Goal: Find specific page/section: Find specific page/section

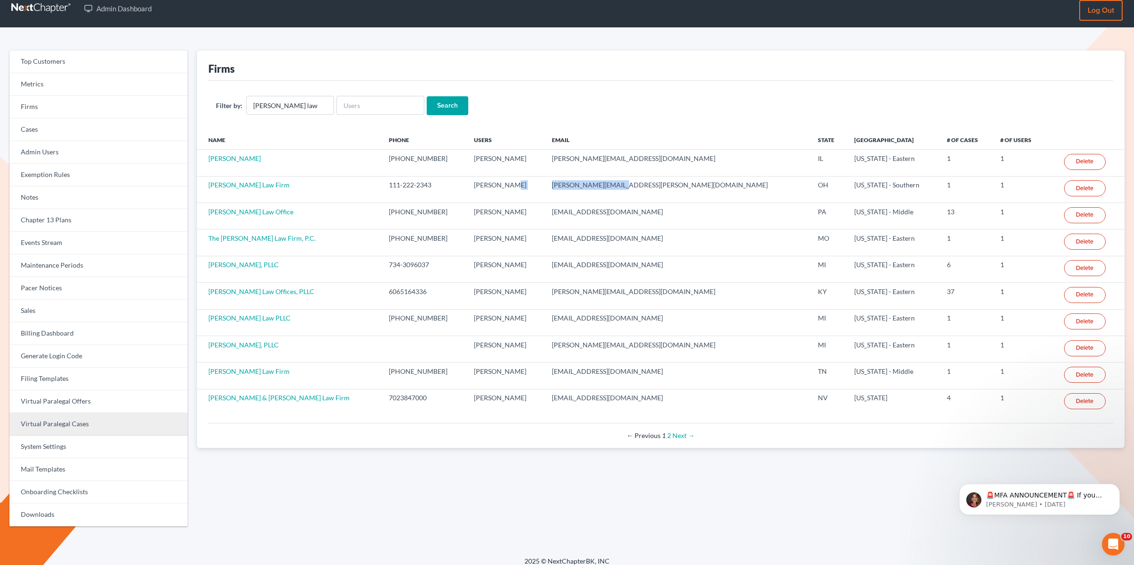
click at [86, 420] on link "Virtual Paralegal Cases" at bounding box center [98, 424] width 178 height 23
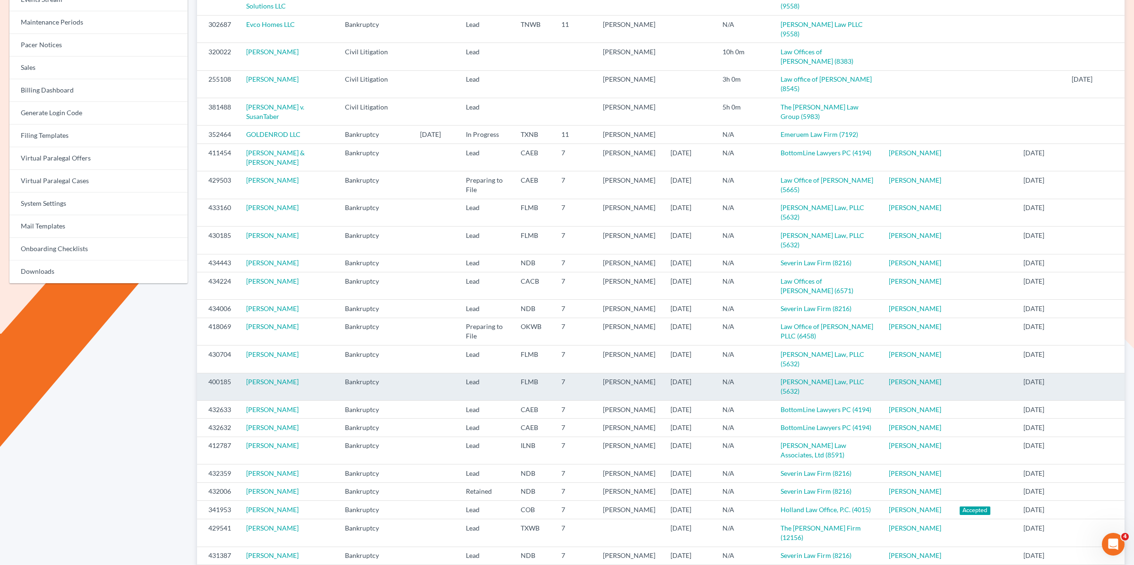
scroll to position [318, 0]
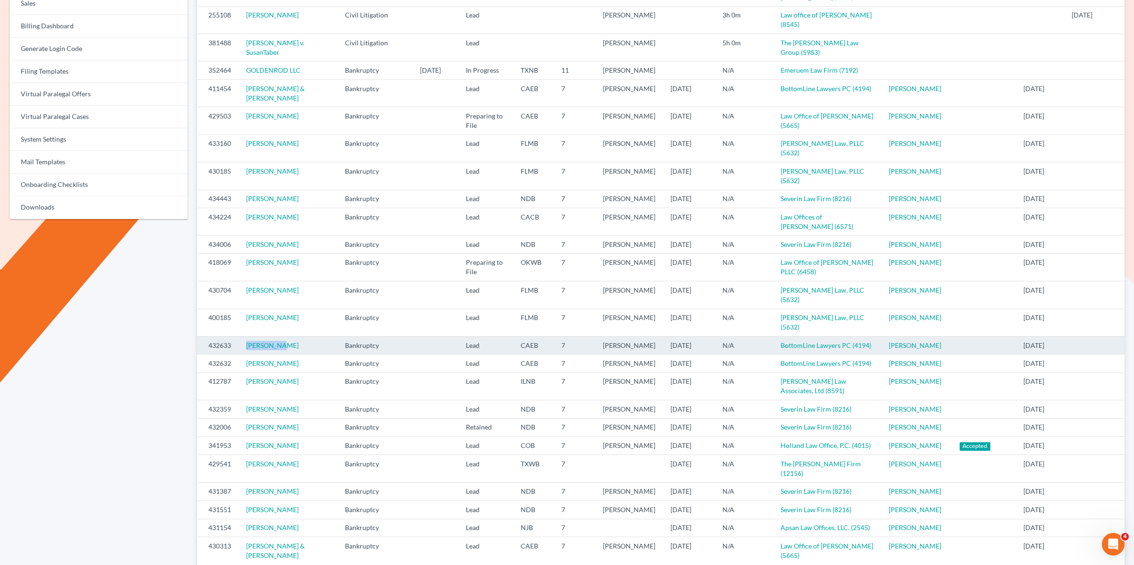
drag, startPoint x: 289, startPoint y: 304, endPoint x: 238, endPoint y: 305, distance: 51.0
click at [239, 336] on td "[PERSON_NAME]" at bounding box center [288, 345] width 99 height 18
copy link "[PERSON_NAME]"
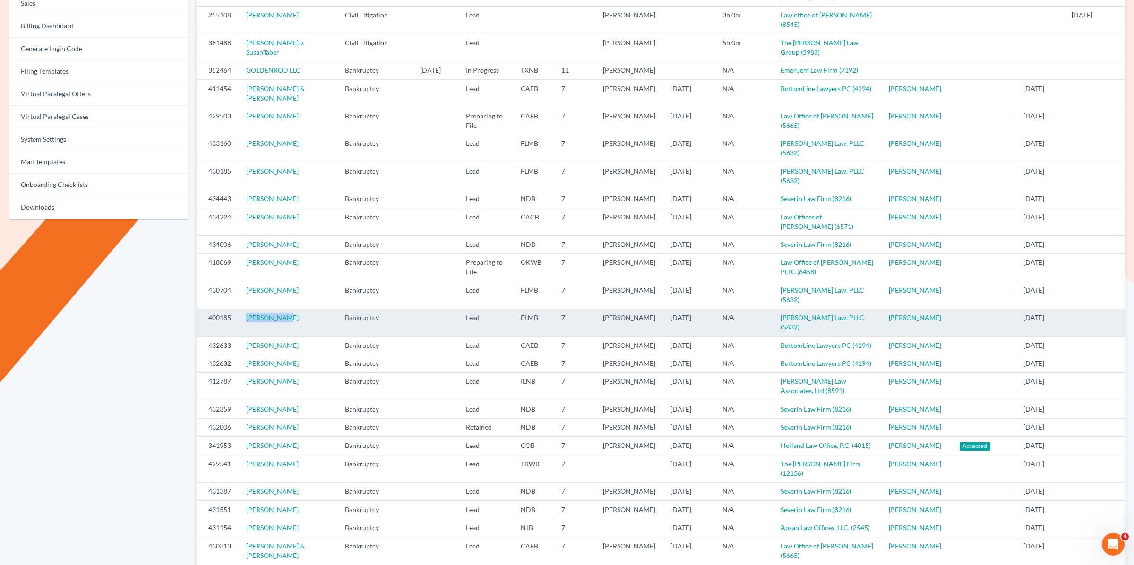
drag, startPoint x: 292, startPoint y: 285, endPoint x: 231, endPoint y: 287, distance: 61.4
click at [231, 309] on tr "400185 [PERSON_NAME] Bankruptcy Lead FLMB 7 [PERSON_NAME] [DATE] N/A [PERSON_NA…" at bounding box center [660, 322] width 927 height 27
copy tr "[PERSON_NAME]"
drag, startPoint x: 887, startPoint y: 282, endPoint x: 204, endPoint y: 288, distance: 682.6
click at [204, 309] on tr "400185 [PERSON_NAME] Bankruptcy Lead FLMB 7 [PERSON_NAME] [DATE] N/A [PERSON_NA…" at bounding box center [660, 322] width 927 height 27
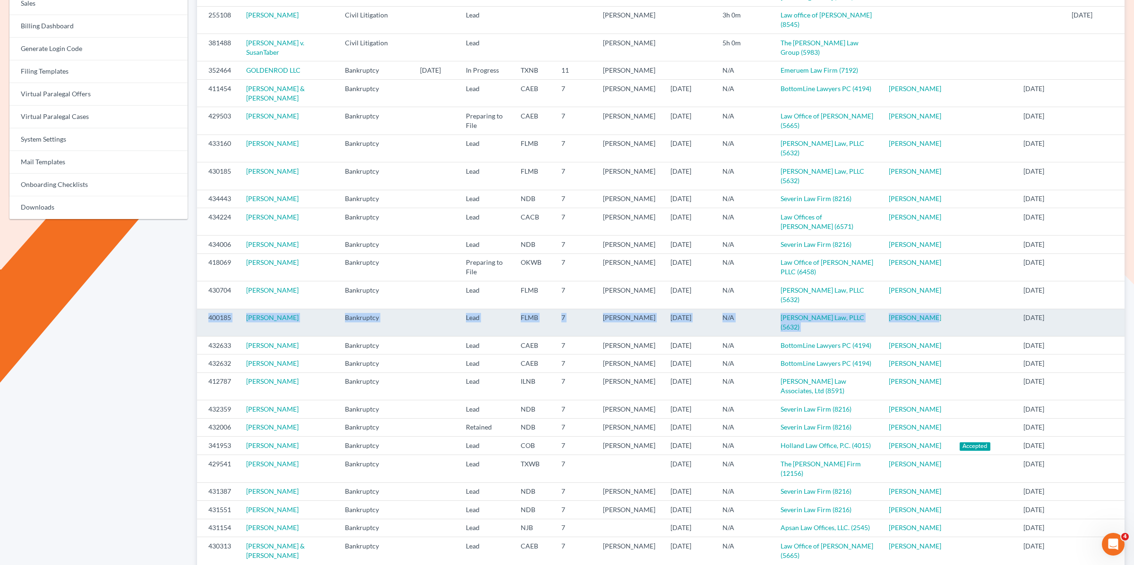
copy tr "400185 [PERSON_NAME] Bankruptcy Lead FLMB 7 [PERSON_NAME] [DATE] N/A [PERSON_NA…"
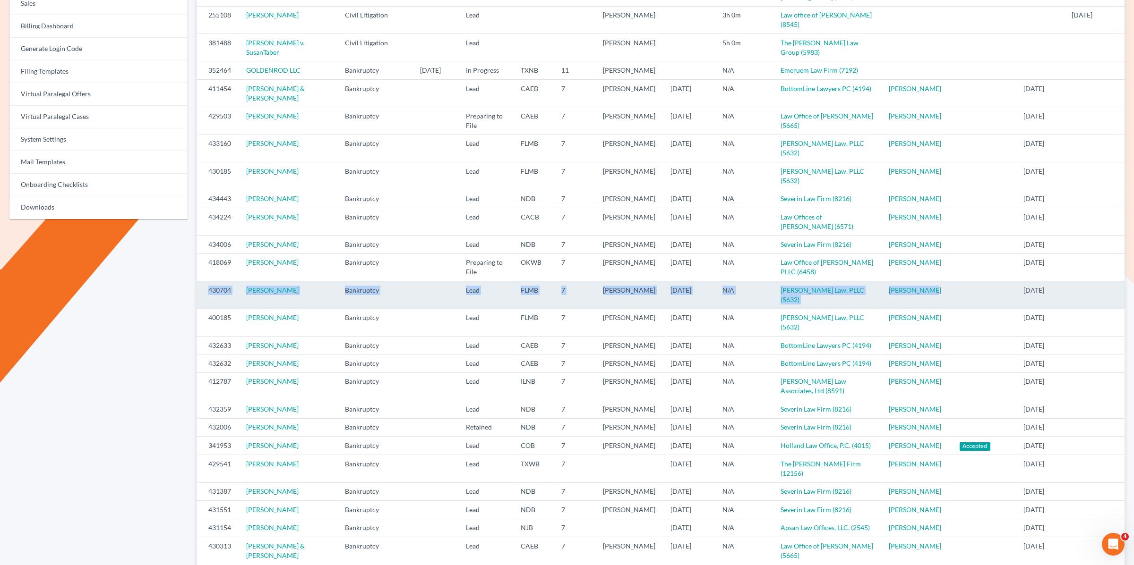
drag, startPoint x: 929, startPoint y: 268, endPoint x: 196, endPoint y: 266, distance: 732.1
click at [200, 282] on tr "430704 [PERSON_NAME] Bankruptcy Lead FLMB 7 [PERSON_NAME] [DATE] N/A [PERSON_NA…" at bounding box center [660, 295] width 927 height 27
copy tr "430704 [PERSON_NAME] Bankruptcy Lead FLMB 7 [PERSON_NAME] [DATE] N/A [PERSON_NA…"
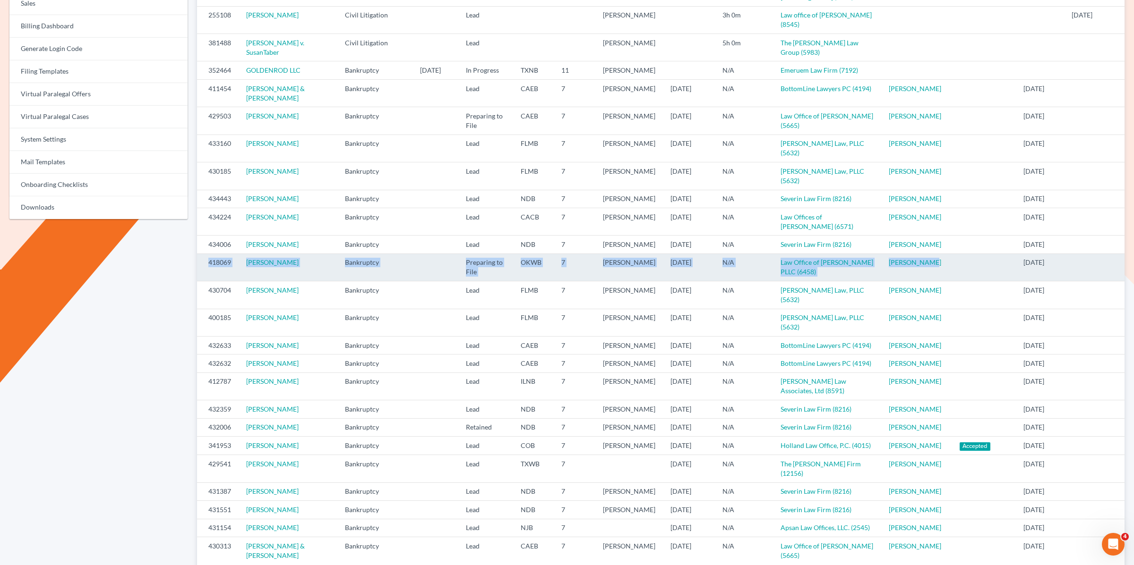
drag, startPoint x: 897, startPoint y: 244, endPoint x: 205, endPoint y: 243, distance: 691.5
click at [205, 254] on tr "418069 [PERSON_NAME] Bankruptcy Preparing to File OKWB 7 [PERSON_NAME] [DATE] N…" at bounding box center [660, 267] width 927 height 27
copy tr "418069 [PERSON_NAME] Bankruptcy Preparing to File OKWB 7 [PERSON_NAME] [DATE] N…"
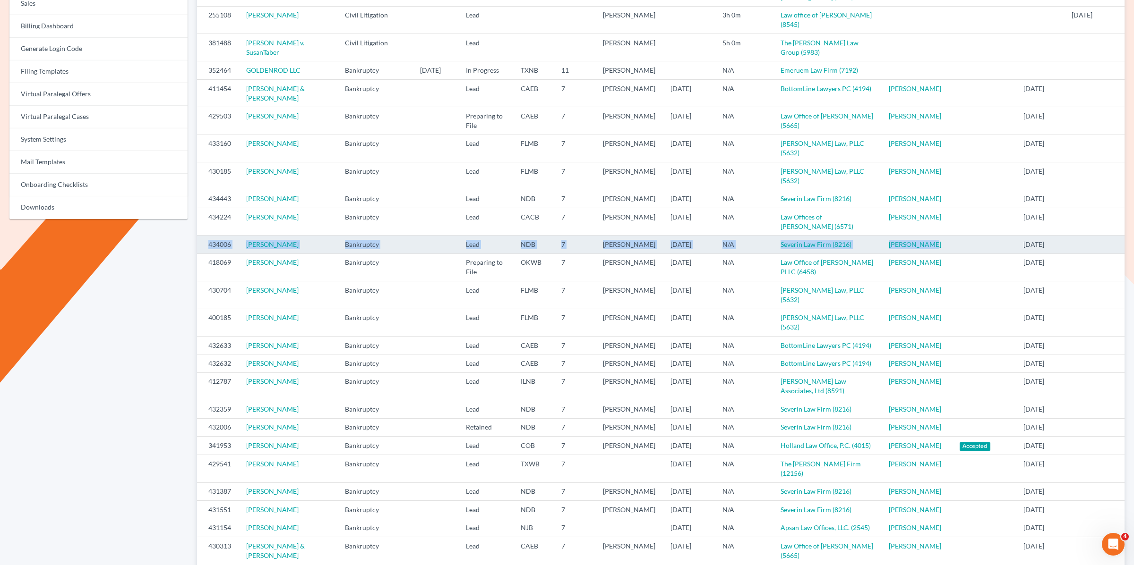
drag, startPoint x: 902, startPoint y: 225, endPoint x: 200, endPoint y: 222, distance: 701.4
click at [200, 236] on tr "434006 [PERSON_NAME] Bankruptcy Lead NDB 7 [PERSON_NAME] [DATE] N/A Severin Law…" at bounding box center [660, 245] width 927 height 18
copy tr "434006 [PERSON_NAME] Bankruptcy Lead NDB 7 [PERSON_NAME] [DATE] N/A Severin Law…"
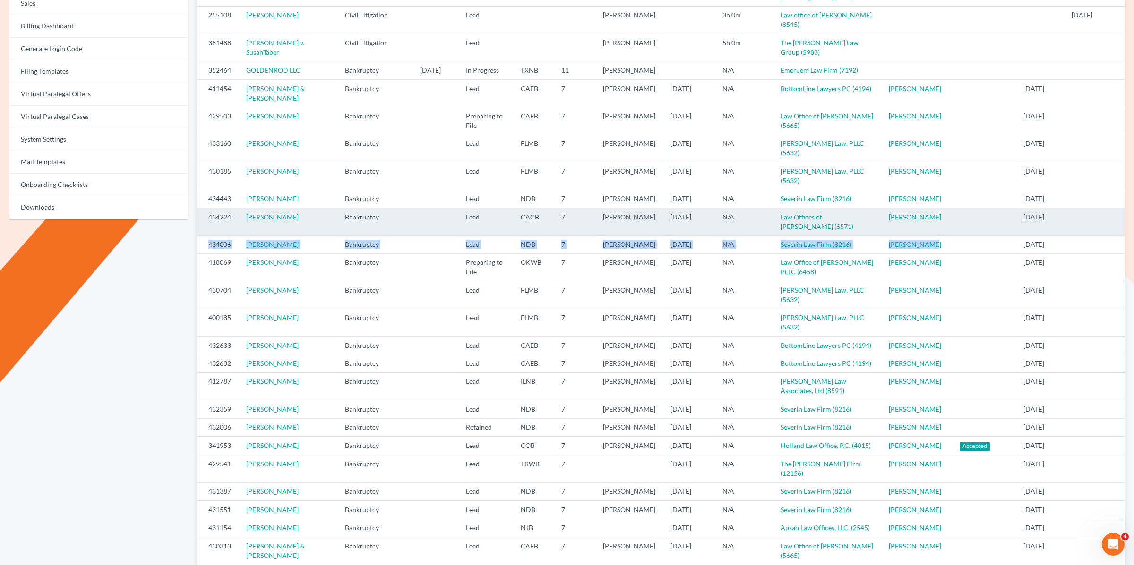
drag, startPoint x: 912, startPoint y: 205, endPoint x: 209, endPoint y: 199, distance: 702.4
click at [208, 208] on tr "434224 [PERSON_NAME] Bankruptcy Lead CACB 7 [PERSON_NAME] [DATE] N/A Law Office…" at bounding box center [660, 221] width 927 height 27
copy tr "434224 [PERSON_NAME] Bankruptcy Lead CACB 7 [PERSON_NAME] [DATE] N/A Law Office…"
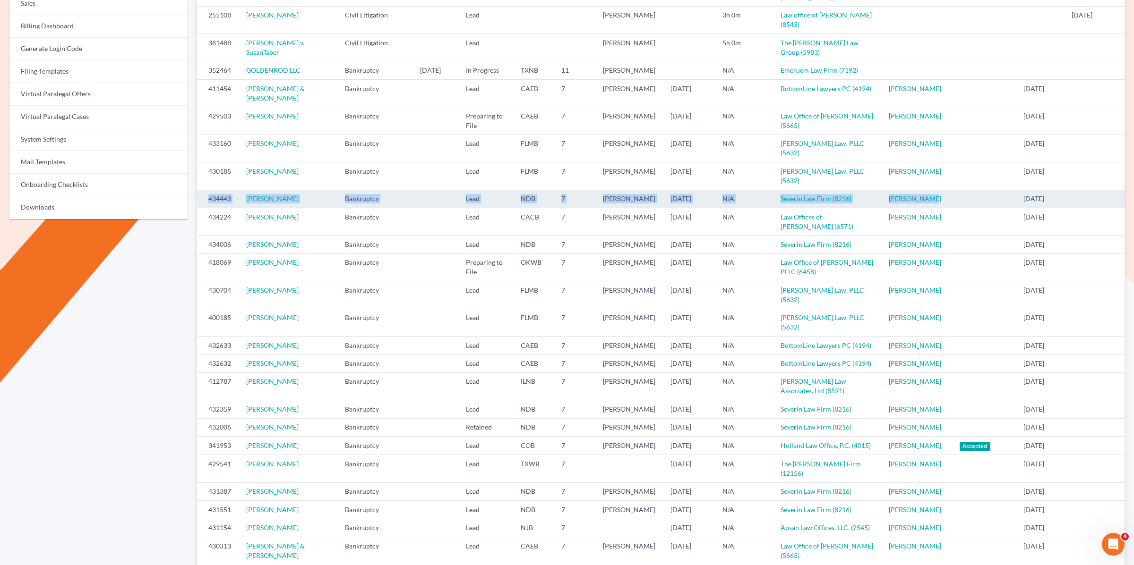
drag, startPoint x: 912, startPoint y: 177, endPoint x: 205, endPoint y: 176, distance: 706.6
click at [205, 190] on tr "434443 [PERSON_NAME] Bankruptcy Lead NDB 7 [PERSON_NAME] [DATE] N/A Severin Law…" at bounding box center [660, 199] width 927 height 18
copy tr "434443 [PERSON_NAME] Bankruptcy Lead NDB 7 [PERSON_NAME] [DATE] N/A Severin Law…"
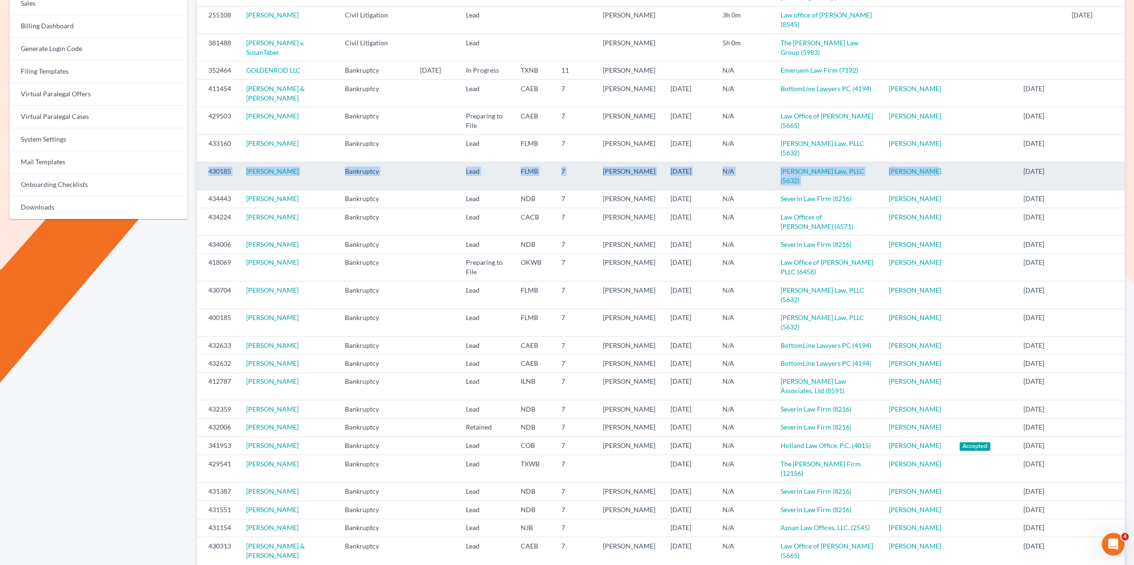
drag, startPoint x: 858, startPoint y: 159, endPoint x: 198, endPoint y: 163, distance: 659.9
click at [198, 163] on tr "430185 [PERSON_NAME] Bankruptcy Lead FLMB 7 [PERSON_NAME] [DATE] N/A [PERSON_NA…" at bounding box center [660, 175] width 927 height 27
copy tr "430185 [PERSON_NAME] Bankruptcy Lead FLMB 7 [PERSON_NAME] [DATE] N/A [PERSON_NA…"
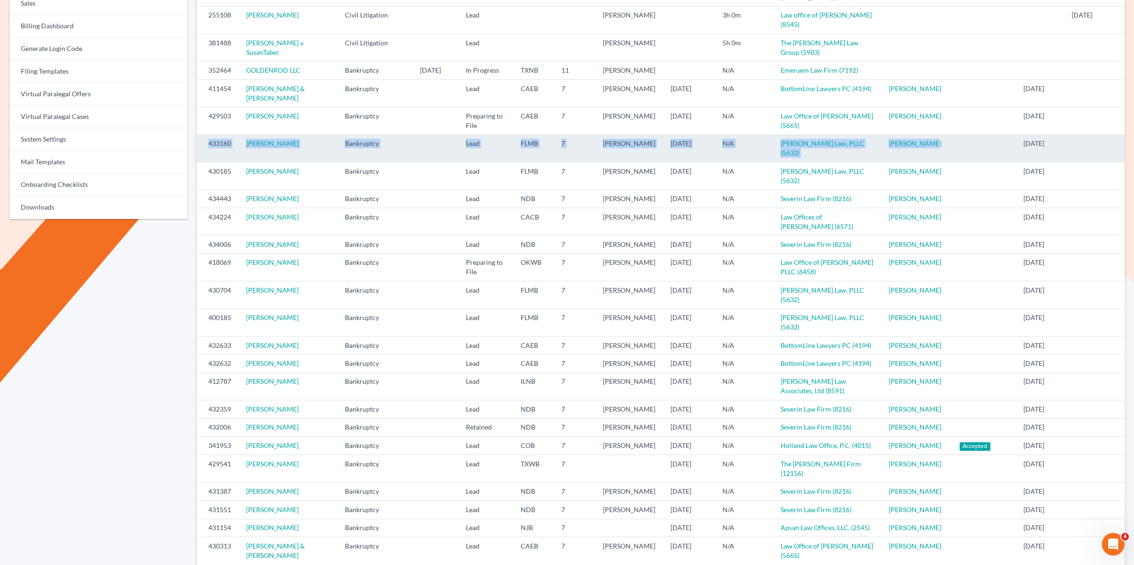
drag, startPoint x: 694, startPoint y: 148, endPoint x: 202, endPoint y: 143, distance: 492.7
click at [202, 143] on tr "433160 [PERSON_NAME] Bankruptcy Lead FLMB 7 [PERSON_NAME] [DATE] N/A [PERSON_NA…" at bounding box center [660, 148] width 927 height 27
copy tr "433160 [PERSON_NAME] Bankruptcy Lead FLMB 7 [PERSON_NAME] [DATE] N/A [PERSON_NA…"
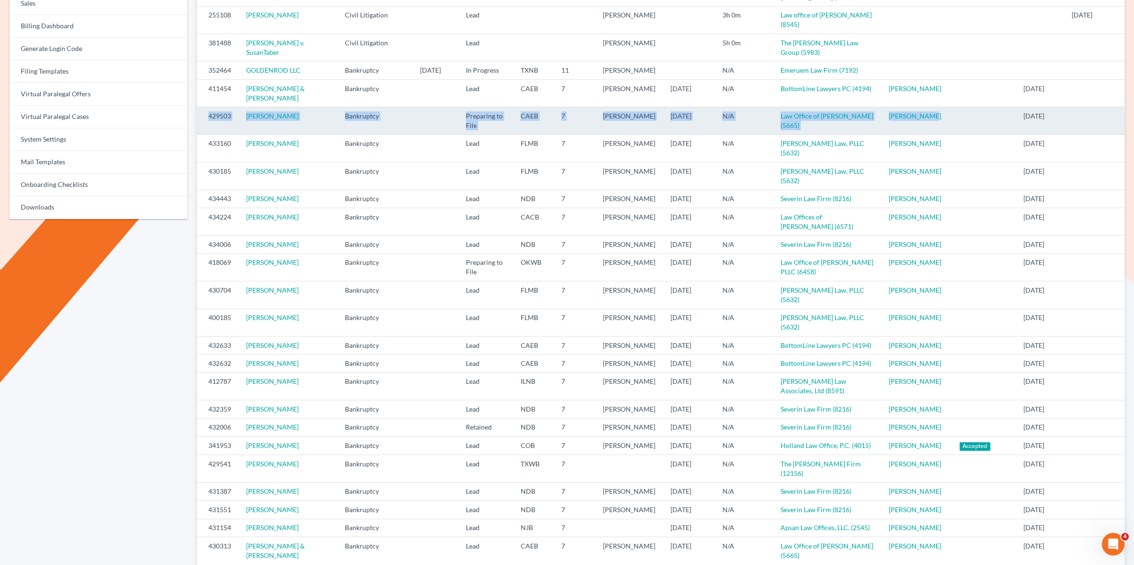
drag, startPoint x: 875, startPoint y: 117, endPoint x: 197, endPoint y: 116, distance: 677.8
click at [197, 116] on tr "429503 [PERSON_NAME] Bankruptcy Preparing to File CAEB 7 [PERSON_NAME] [DATE] N…" at bounding box center [660, 120] width 927 height 27
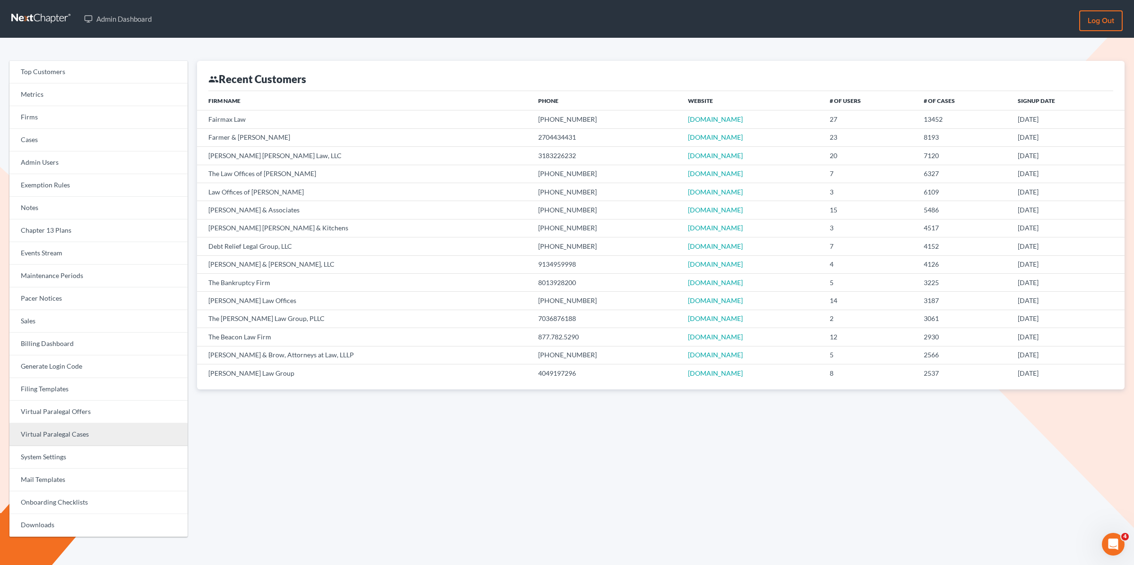
click at [74, 439] on link "Virtual Paralegal Cases" at bounding box center [98, 435] width 178 height 23
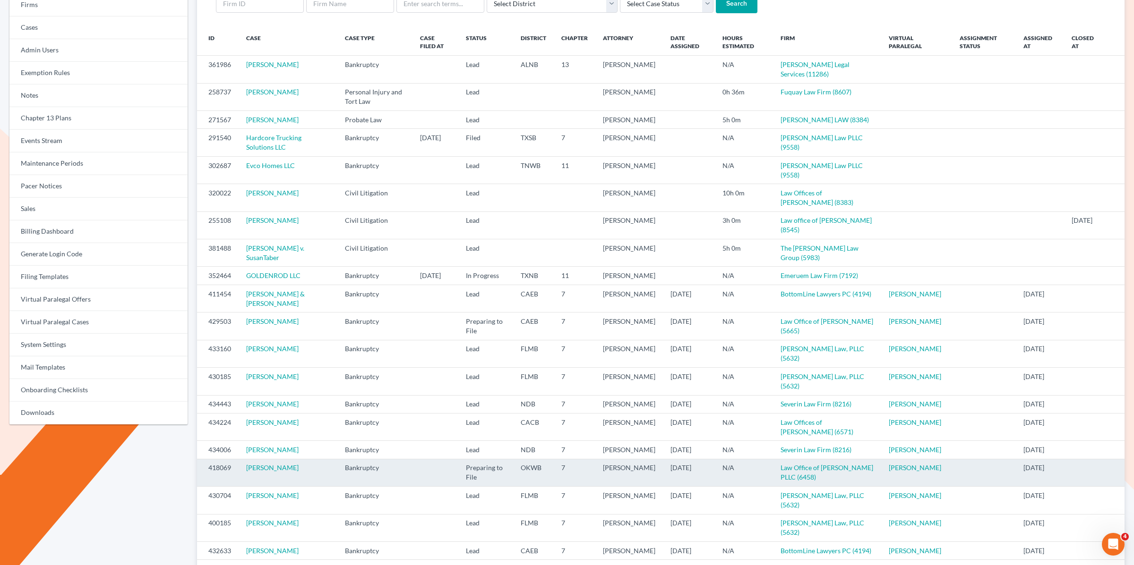
scroll to position [152, 0]
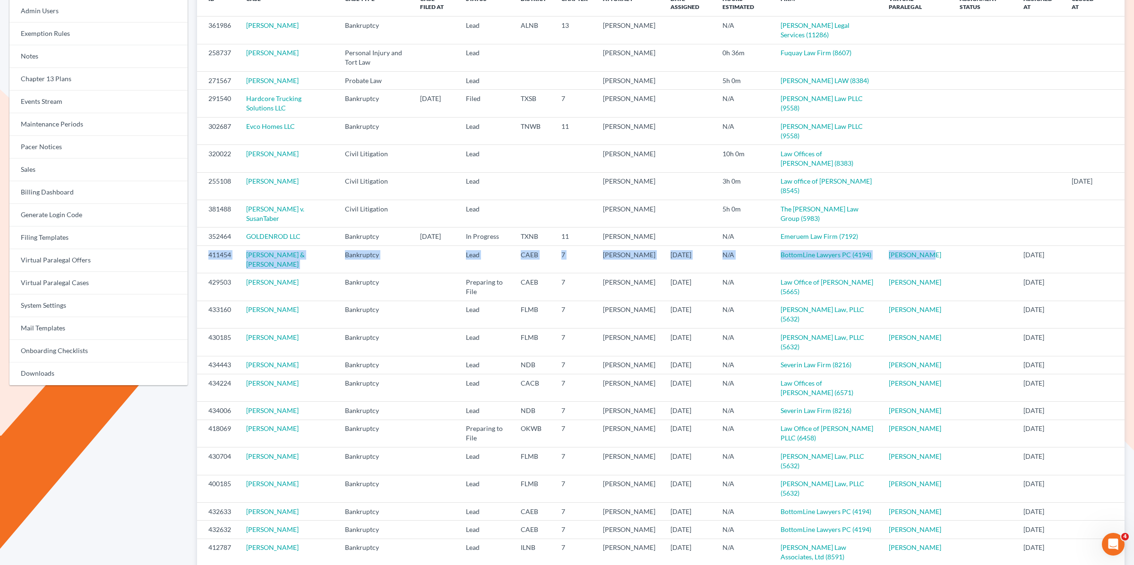
drag, startPoint x: 678, startPoint y: 246, endPoint x: 196, endPoint y: 250, distance: 482.3
click at [197, 249] on tr "411454 Sanford Nickerson & Kimberly Nicholas Bankruptcy Lead CAEB 7 Richard Hal…" at bounding box center [660, 259] width 927 height 27
copy tr "411454 Sanford Nickerson & Kimberly Nicholas Bankruptcy Lead CAEB 7 Richard Hal…"
